Goal: Submit feedback/report problem

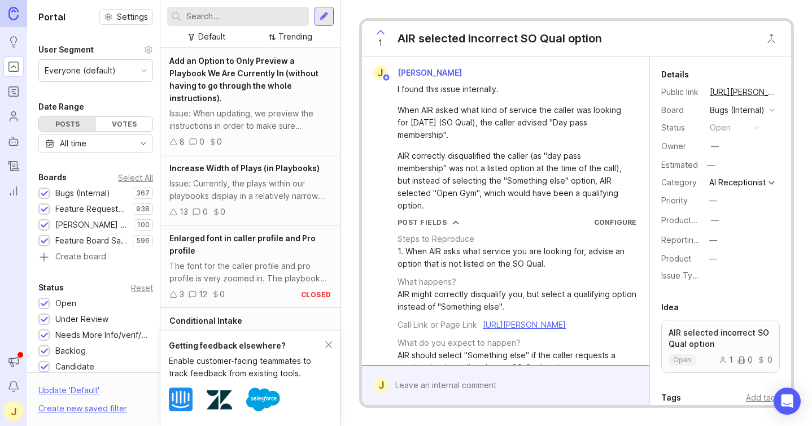
scroll to position [117, 0]
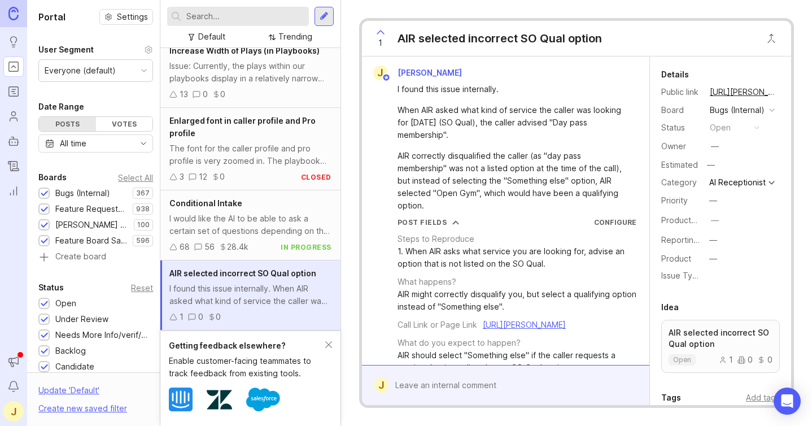
click at [552, 38] on div "AIR selected incorrect SO Qual option" at bounding box center [500, 38] width 204 height 16
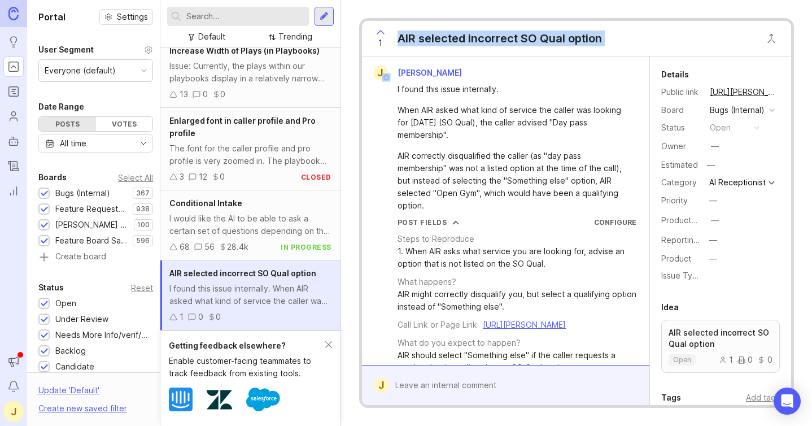
click at [552, 38] on div "AIR selected incorrect SO Qual option" at bounding box center [500, 38] width 204 height 16
copy div "AIR selected incorrect SO Qual option J"
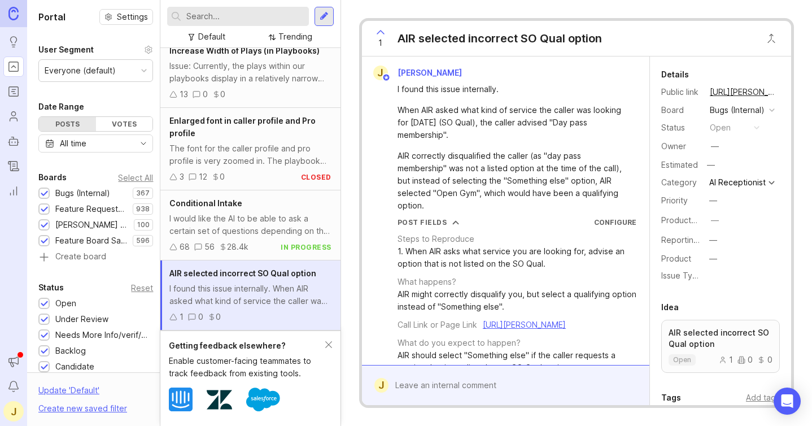
click at [546, 171] on div "AIR correctly disqualified the caller (as "day pass membership" was not a liste…" at bounding box center [512, 181] width 229 height 62
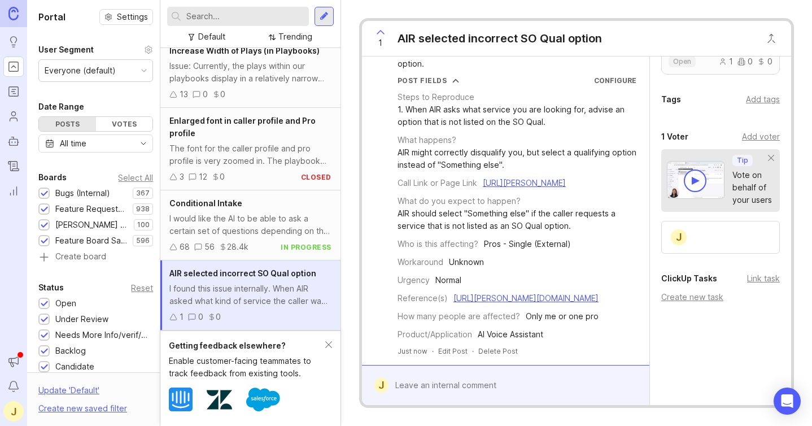
scroll to position [167, 0]
click at [459, 37] on div "AIR selected incorrect SO Qual option" at bounding box center [500, 38] width 204 height 16
click at [593, 40] on div "AIR selected incorrect SO Qual option" at bounding box center [500, 38] width 204 height 16
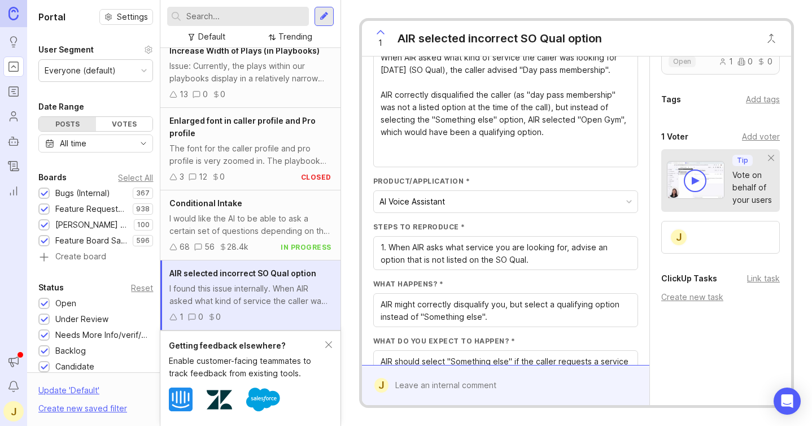
scroll to position [0, 0]
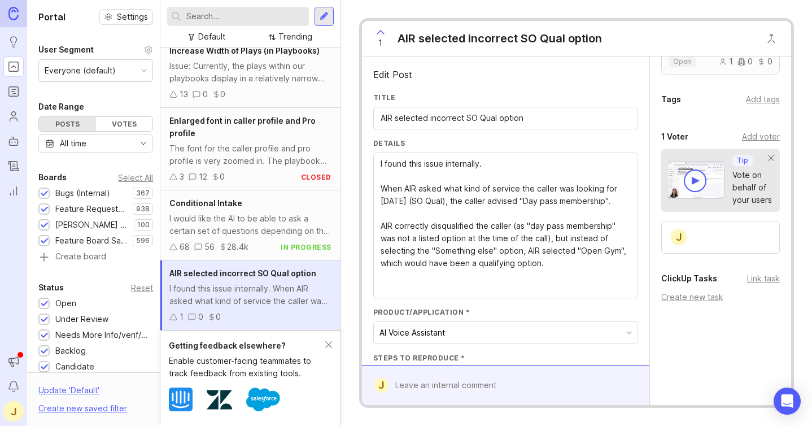
click at [427, 120] on input "AIR selected incorrect SO Qual option" at bounding box center [506, 118] width 250 height 12
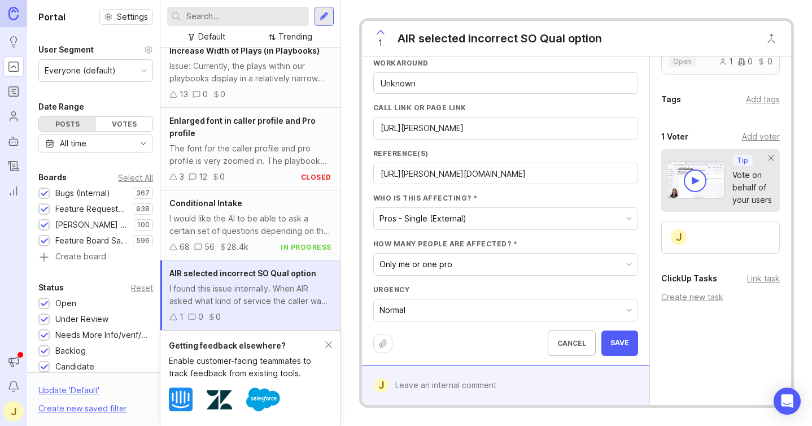
scroll to position [468, 0]
type input "AIR selected the incorrect SO Qual option"
click at [610, 342] on span "Save" at bounding box center [619, 342] width 19 height 10
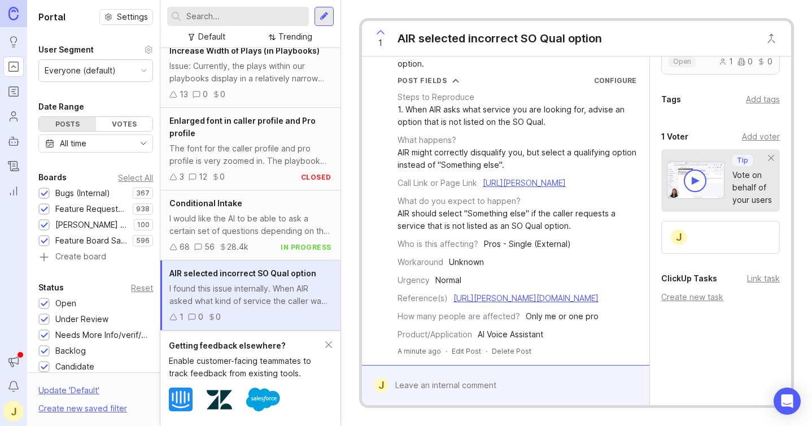
scroll to position [167, 0]
